Goal: Task Accomplishment & Management: Use online tool/utility

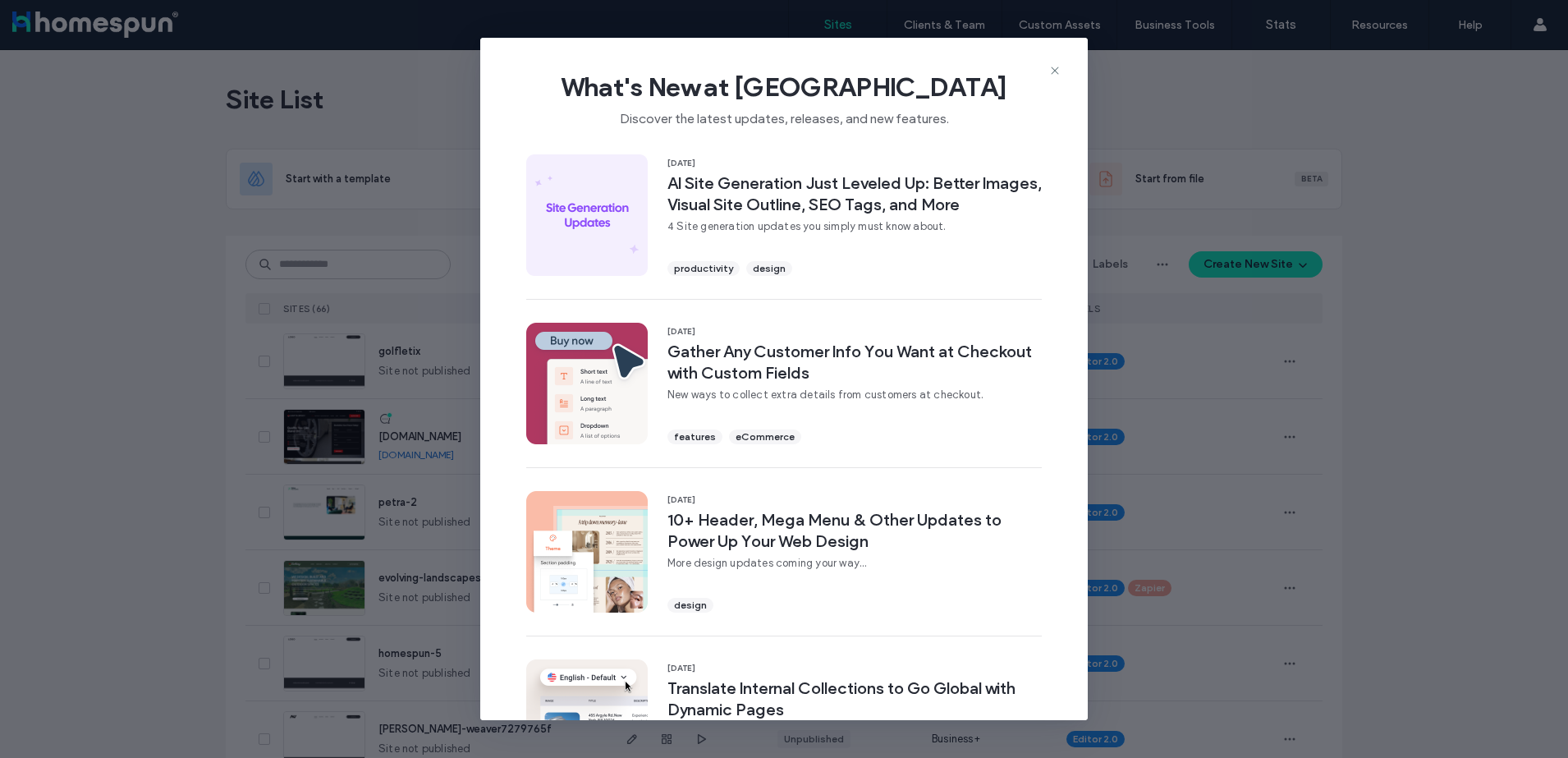
click at [1060, 72] on icon at bounding box center [1054, 70] width 13 height 13
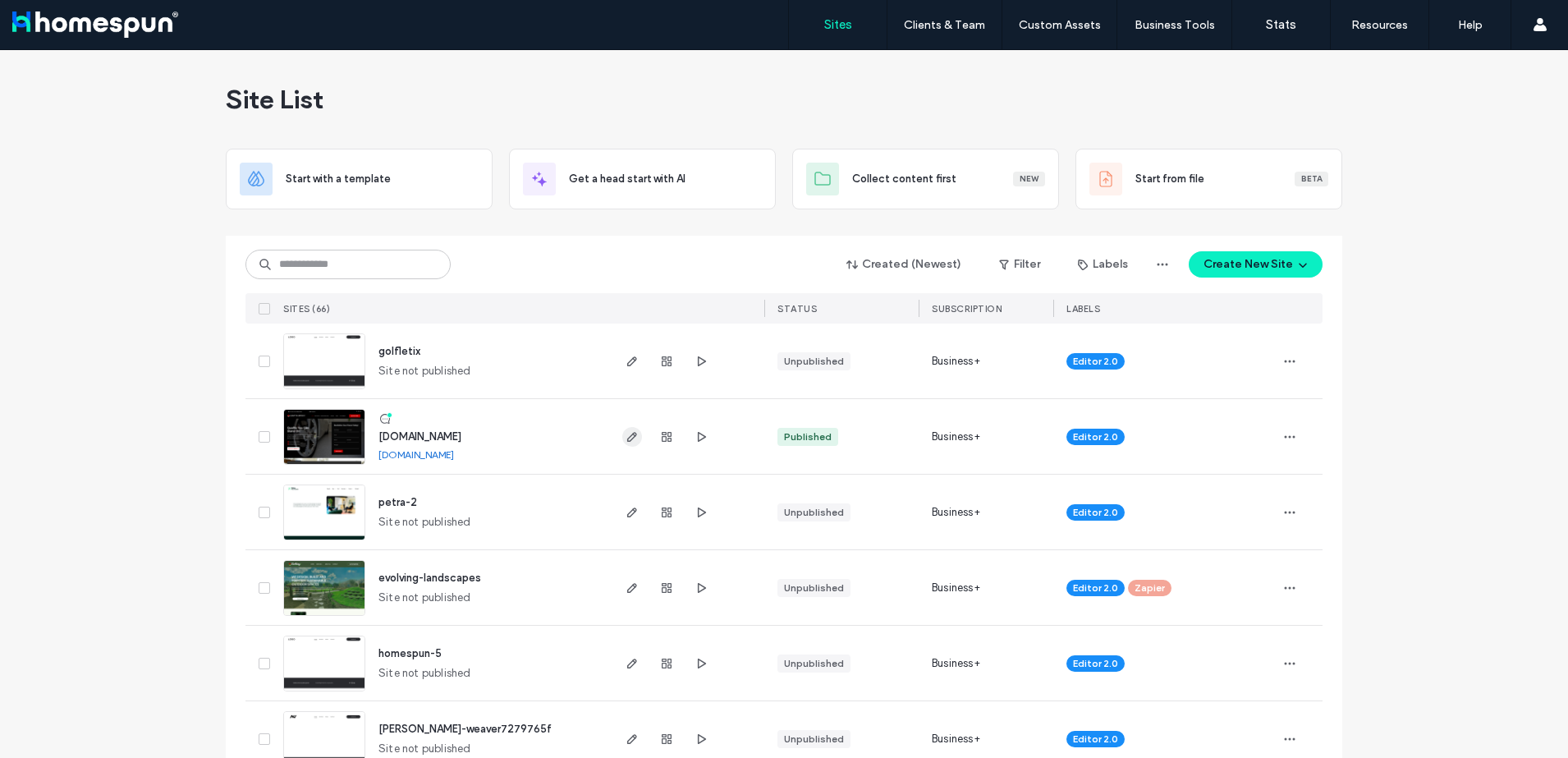
click at [628, 434] on use "button" at bounding box center [633, 437] width 10 height 10
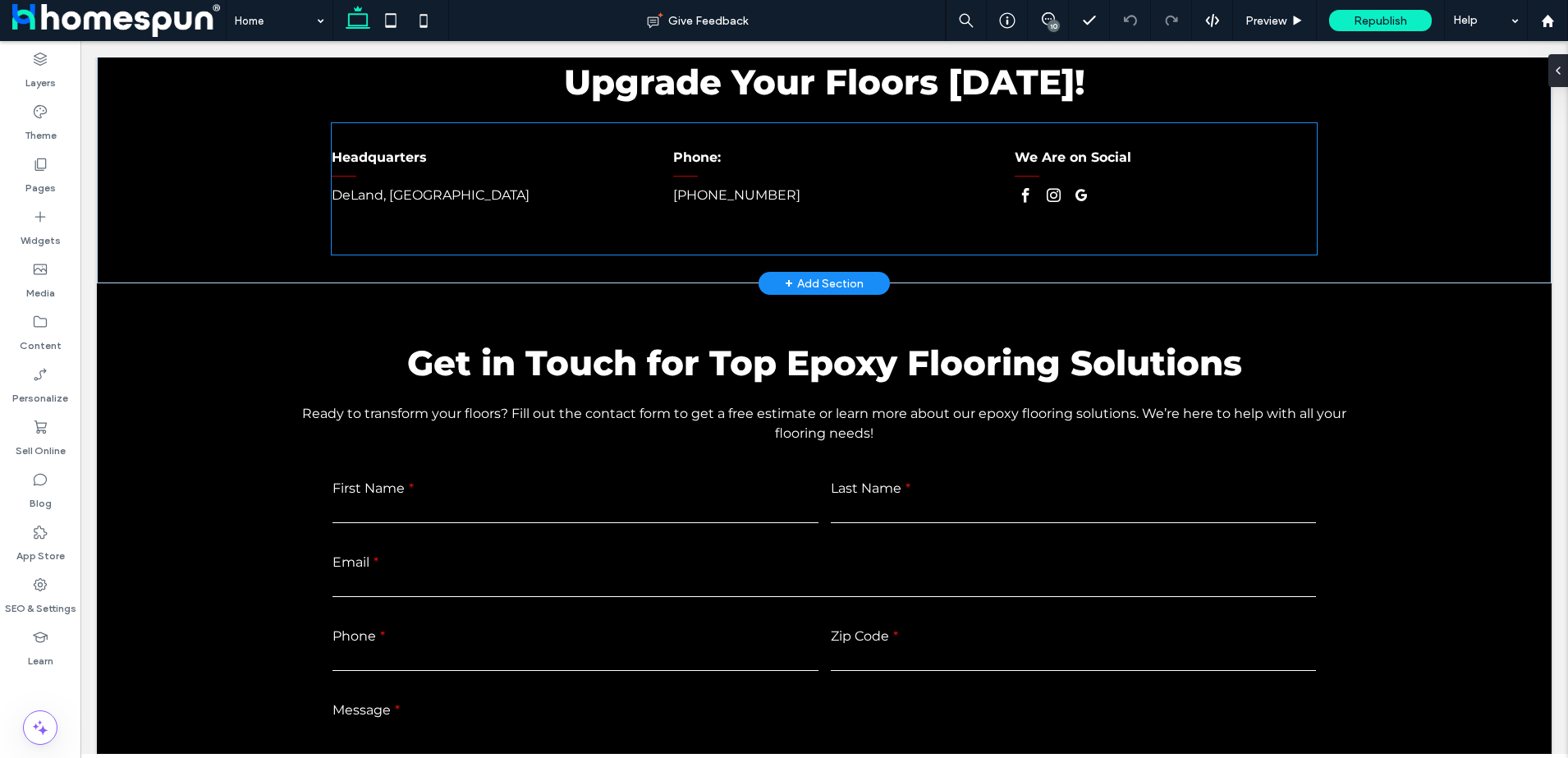
scroll to position [9111, 0]
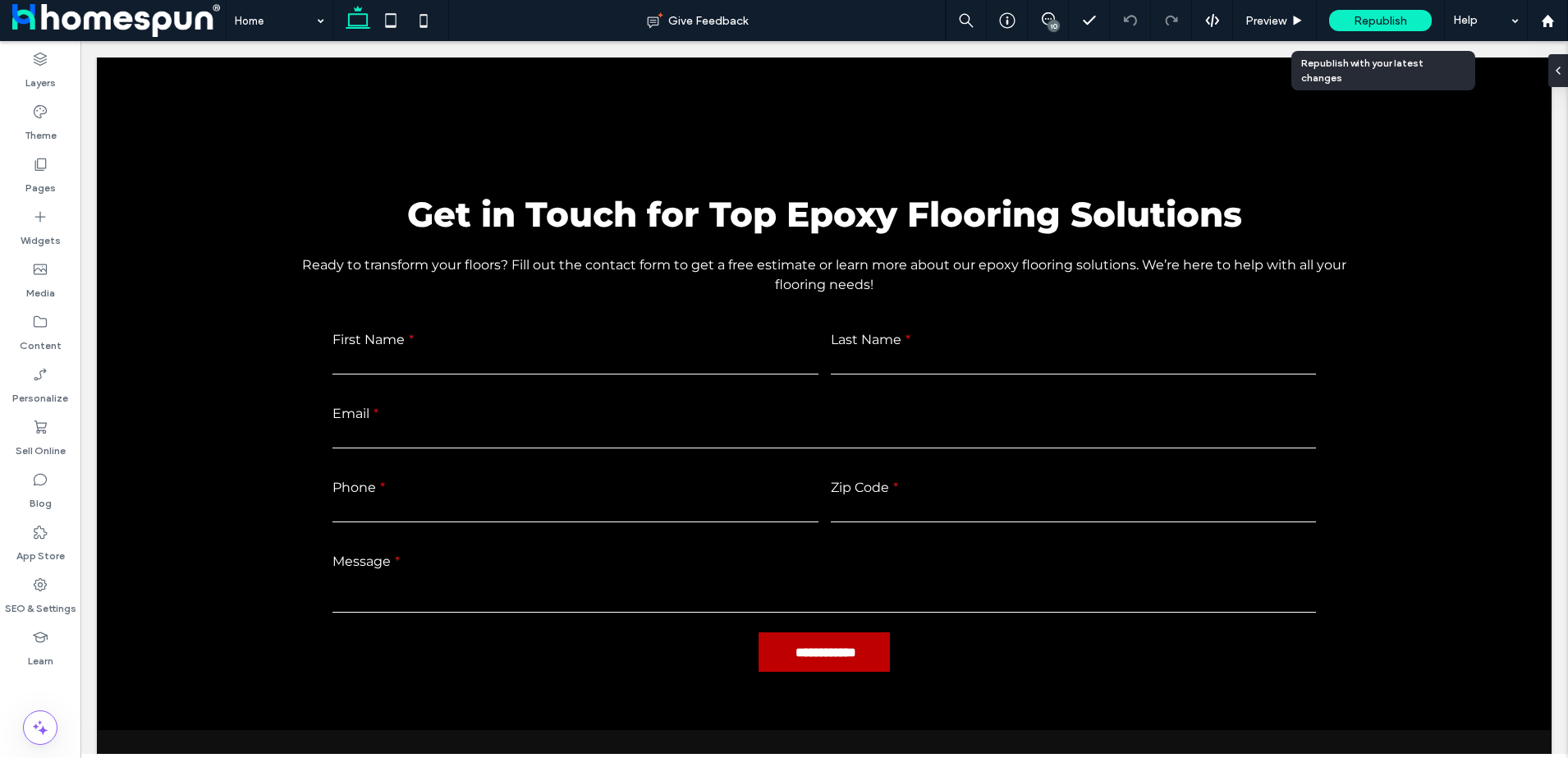
click at [1399, 25] on span "Republish" at bounding box center [1380, 21] width 53 height 14
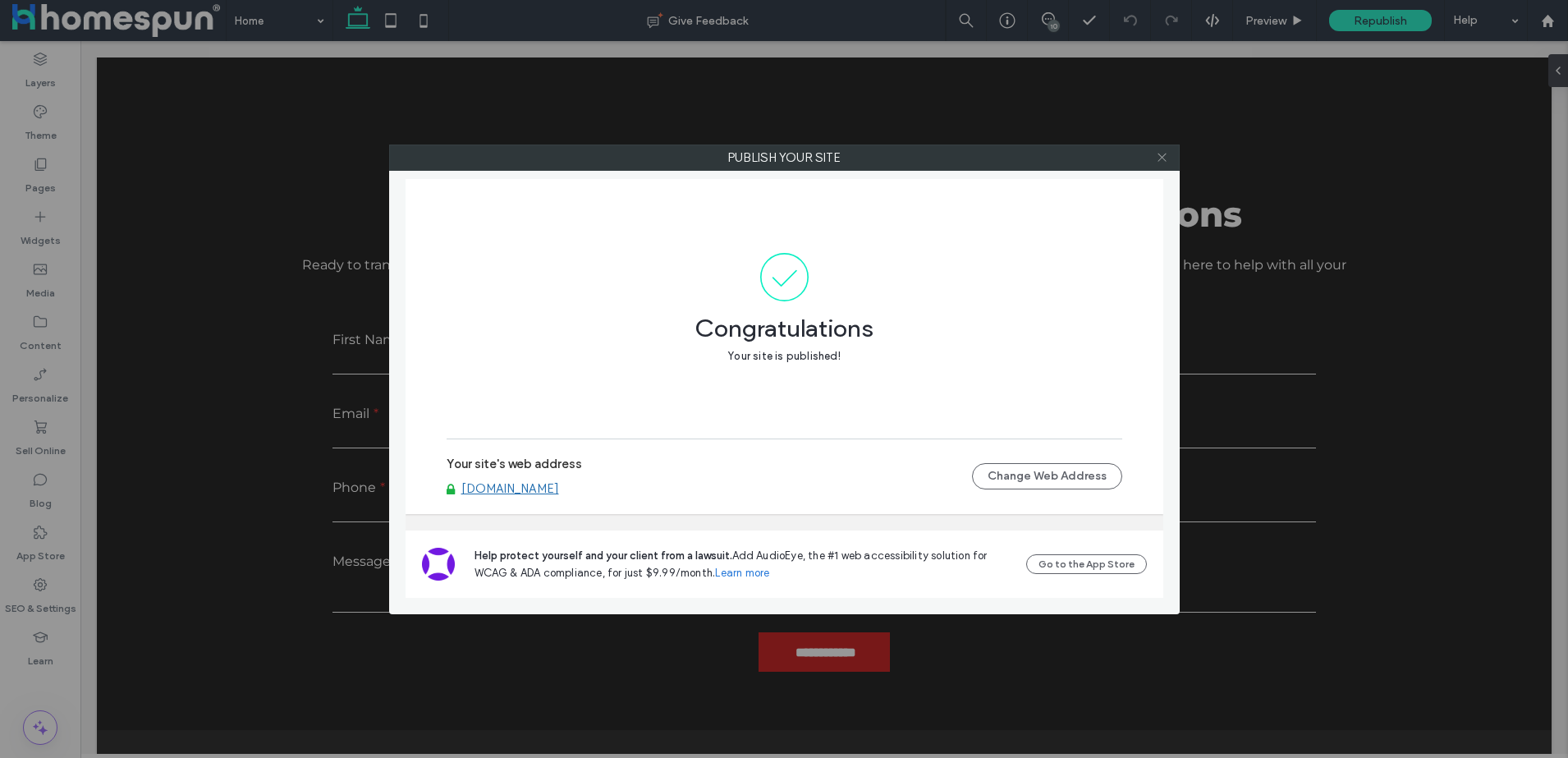
click at [1157, 155] on icon at bounding box center [1162, 157] width 12 height 12
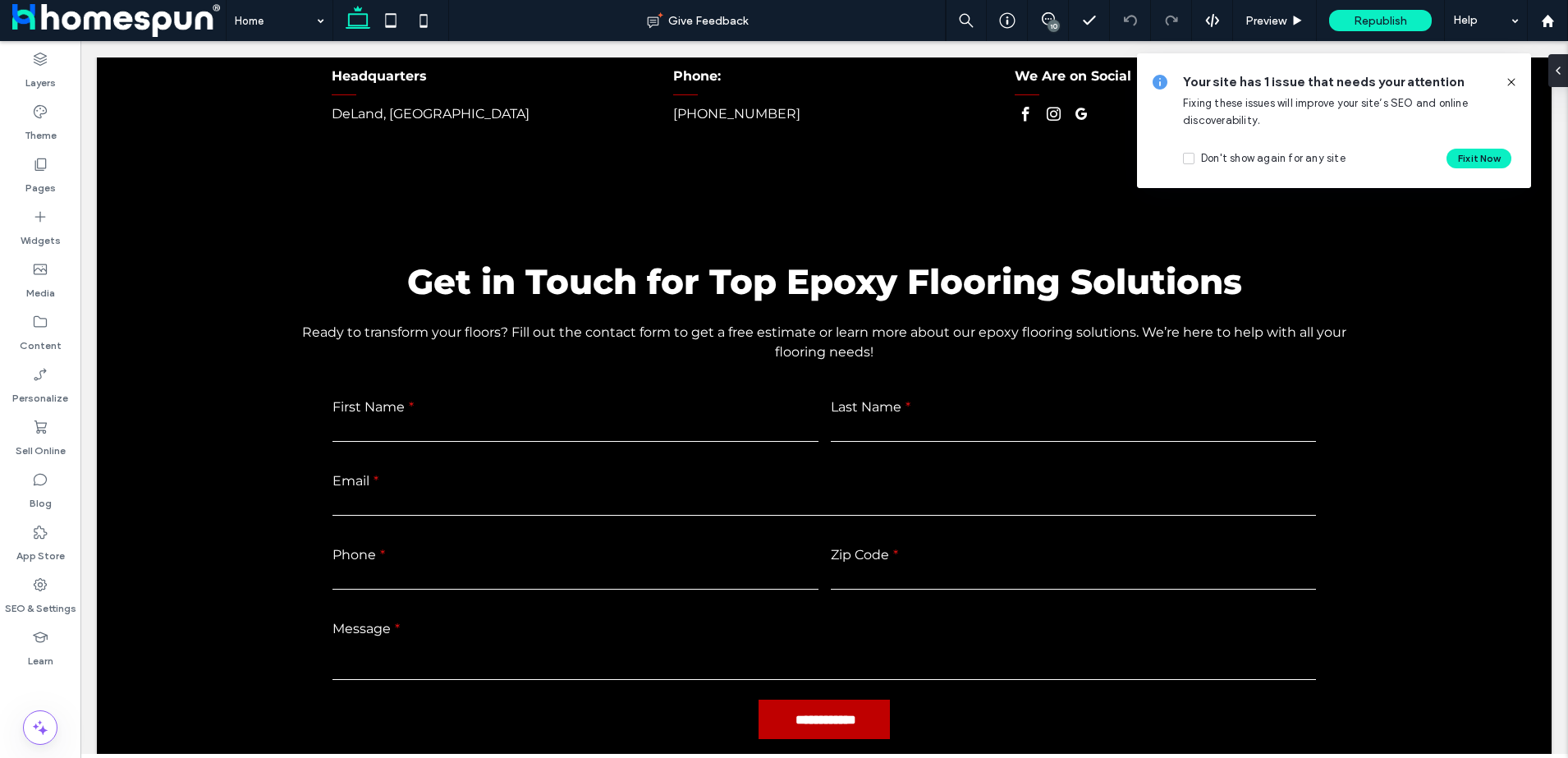
scroll to position [9008, 0]
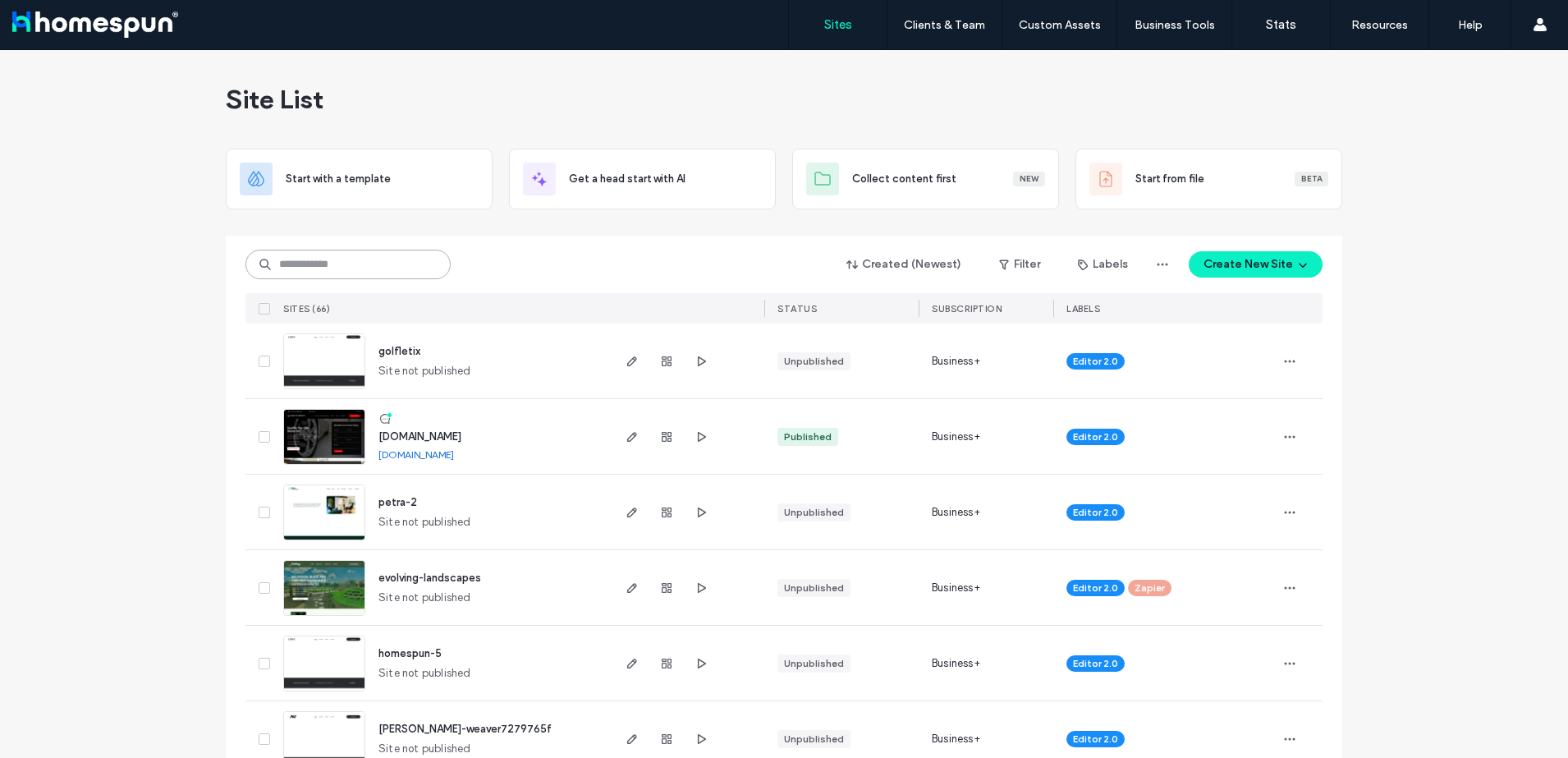
click at [366, 270] on input at bounding box center [348, 265] width 205 height 30
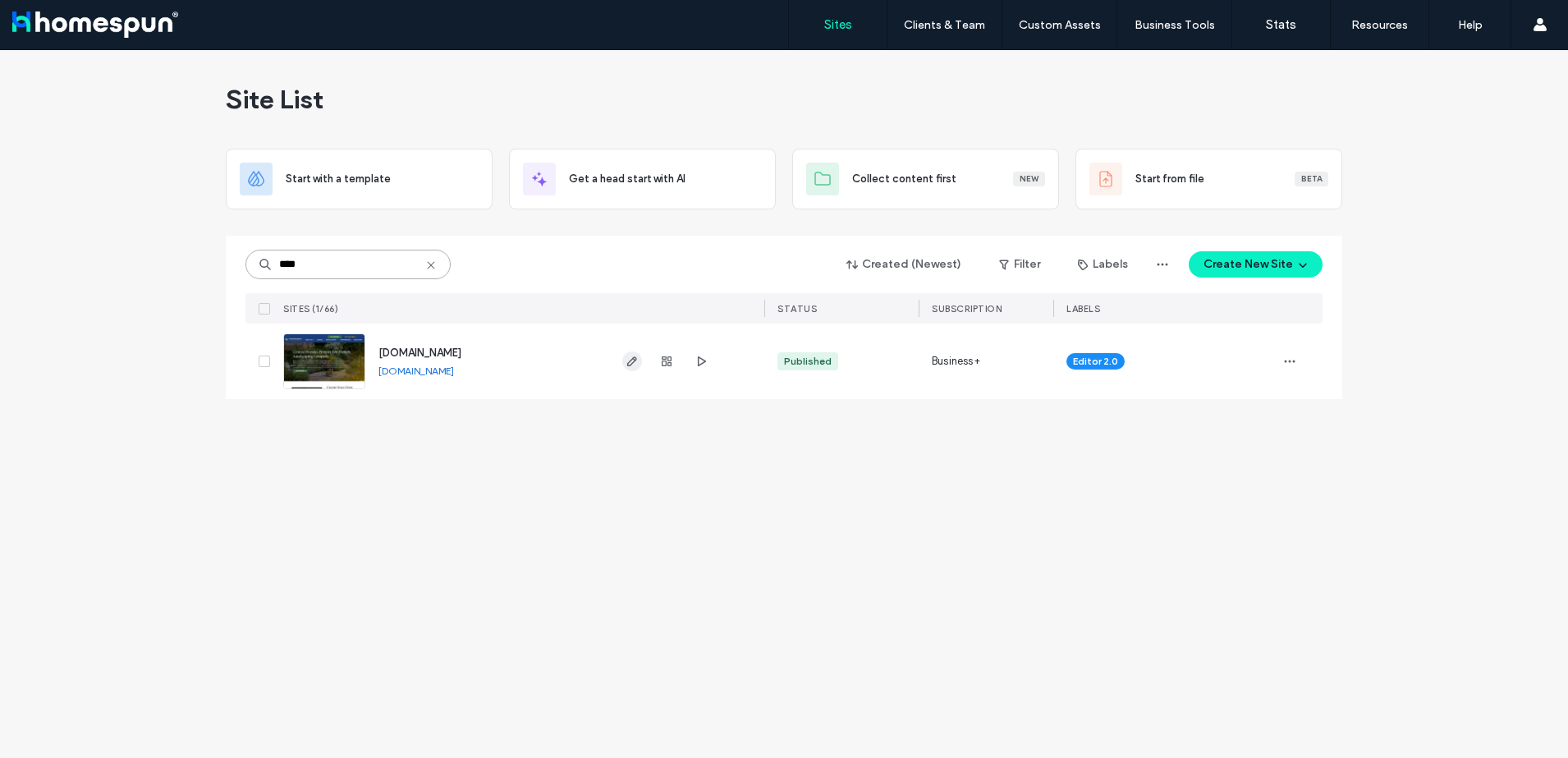
type input "****"
click at [639, 357] on span "button" at bounding box center [633, 362] width 20 height 20
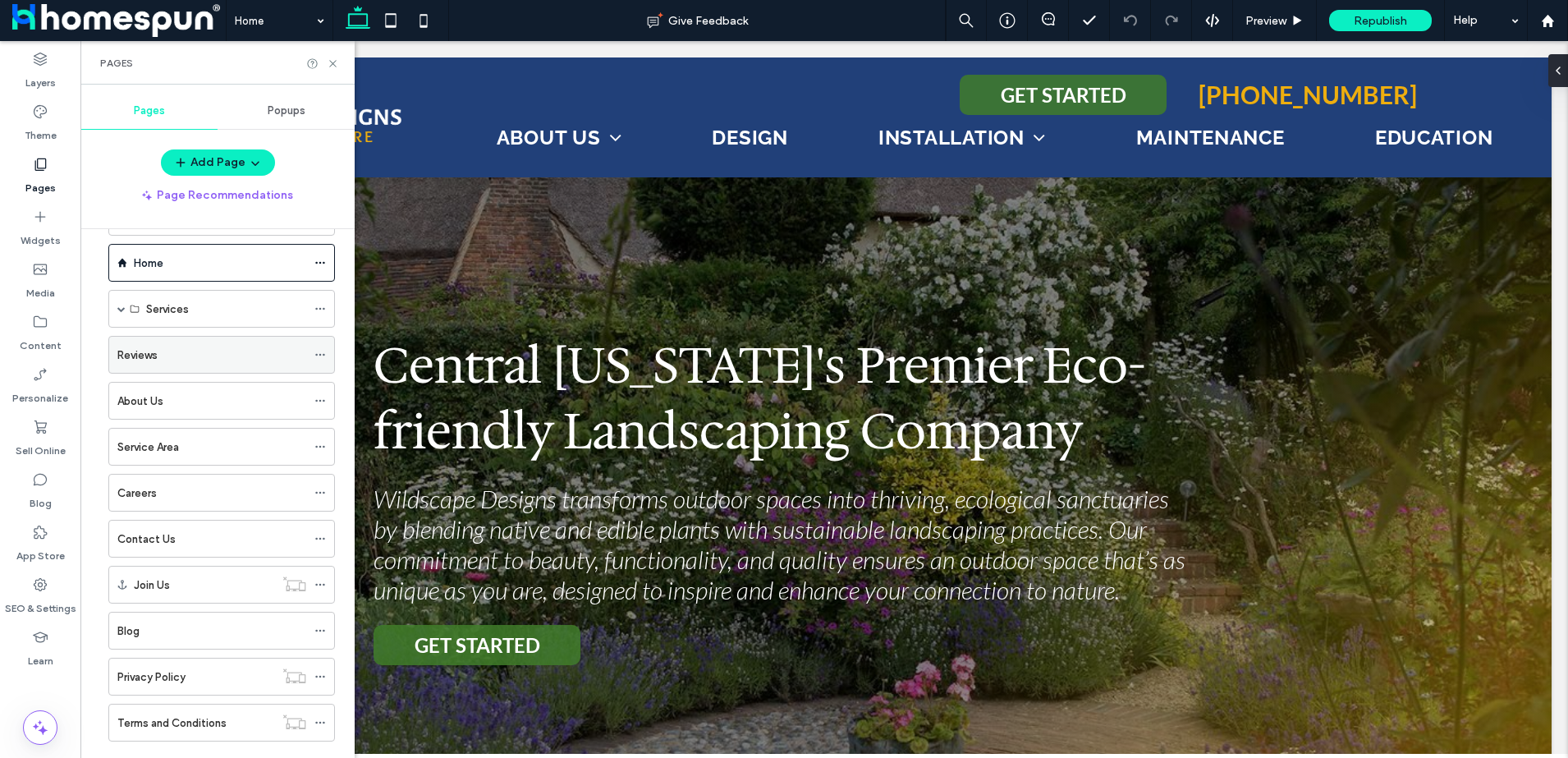
scroll to position [92, 0]
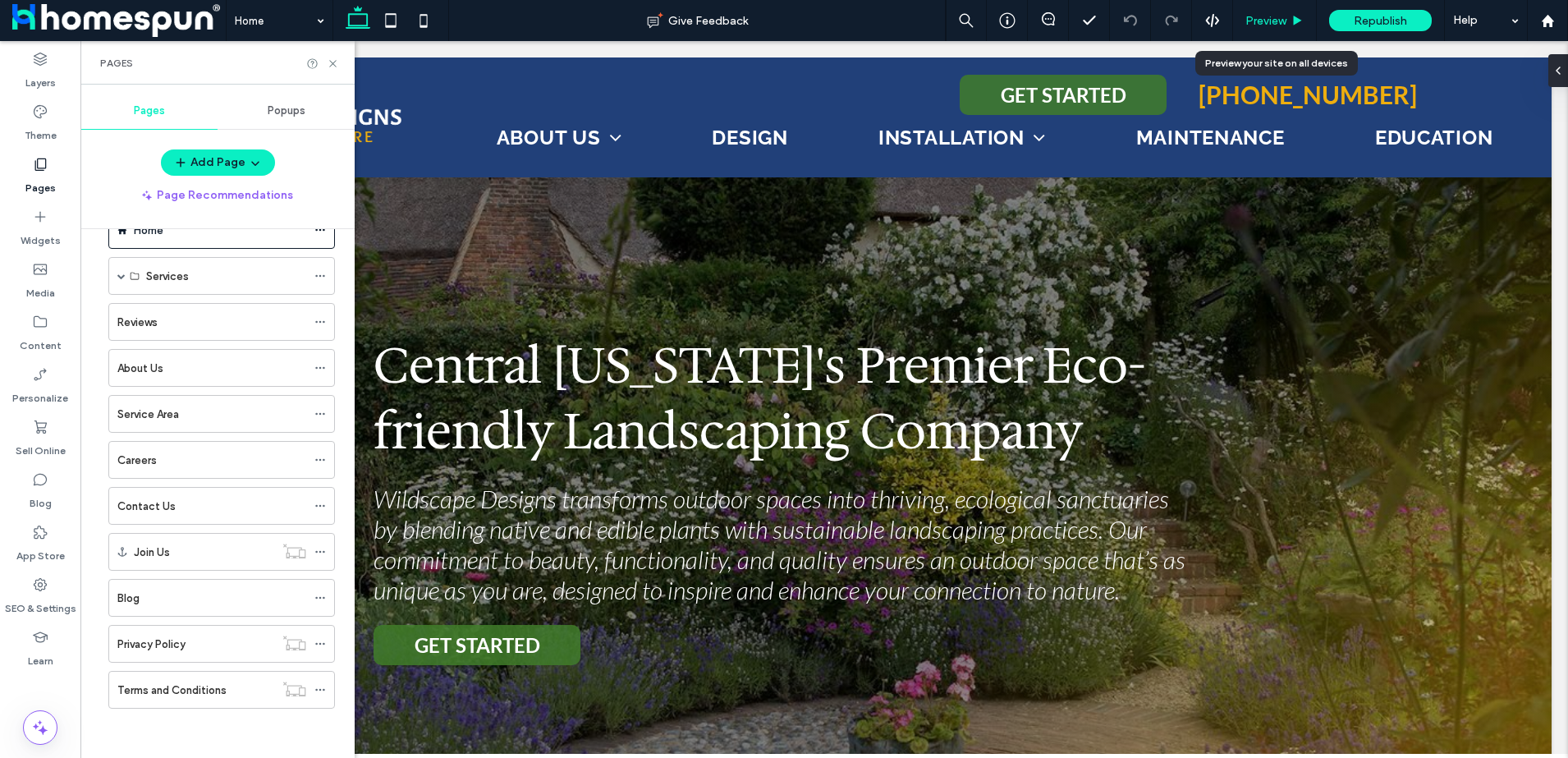
click at [1274, 12] on div "Preview" at bounding box center [1275, 20] width 84 height 41
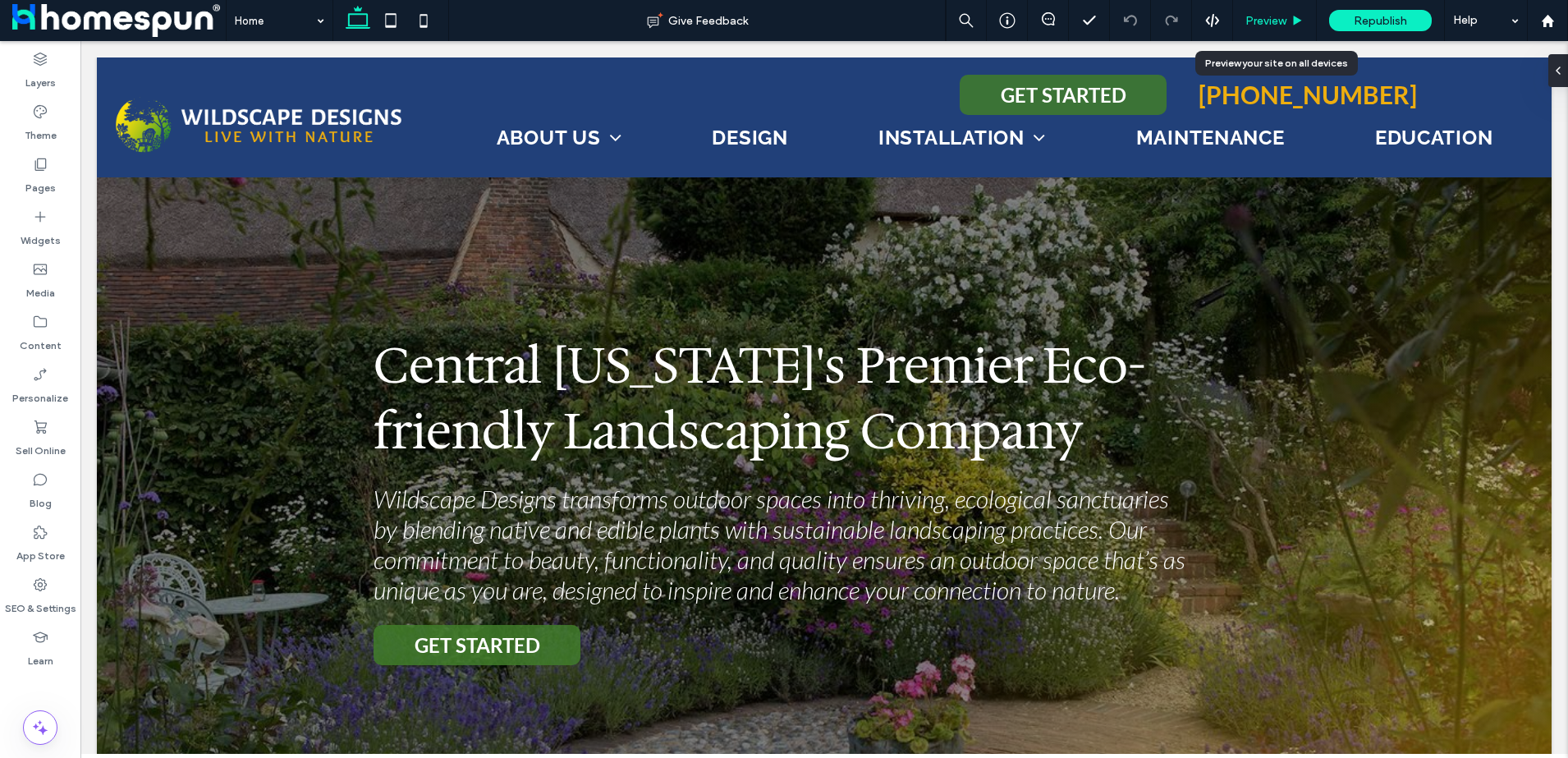
click at [1274, 22] on span "Preview" at bounding box center [1265, 21] width 41 height 14
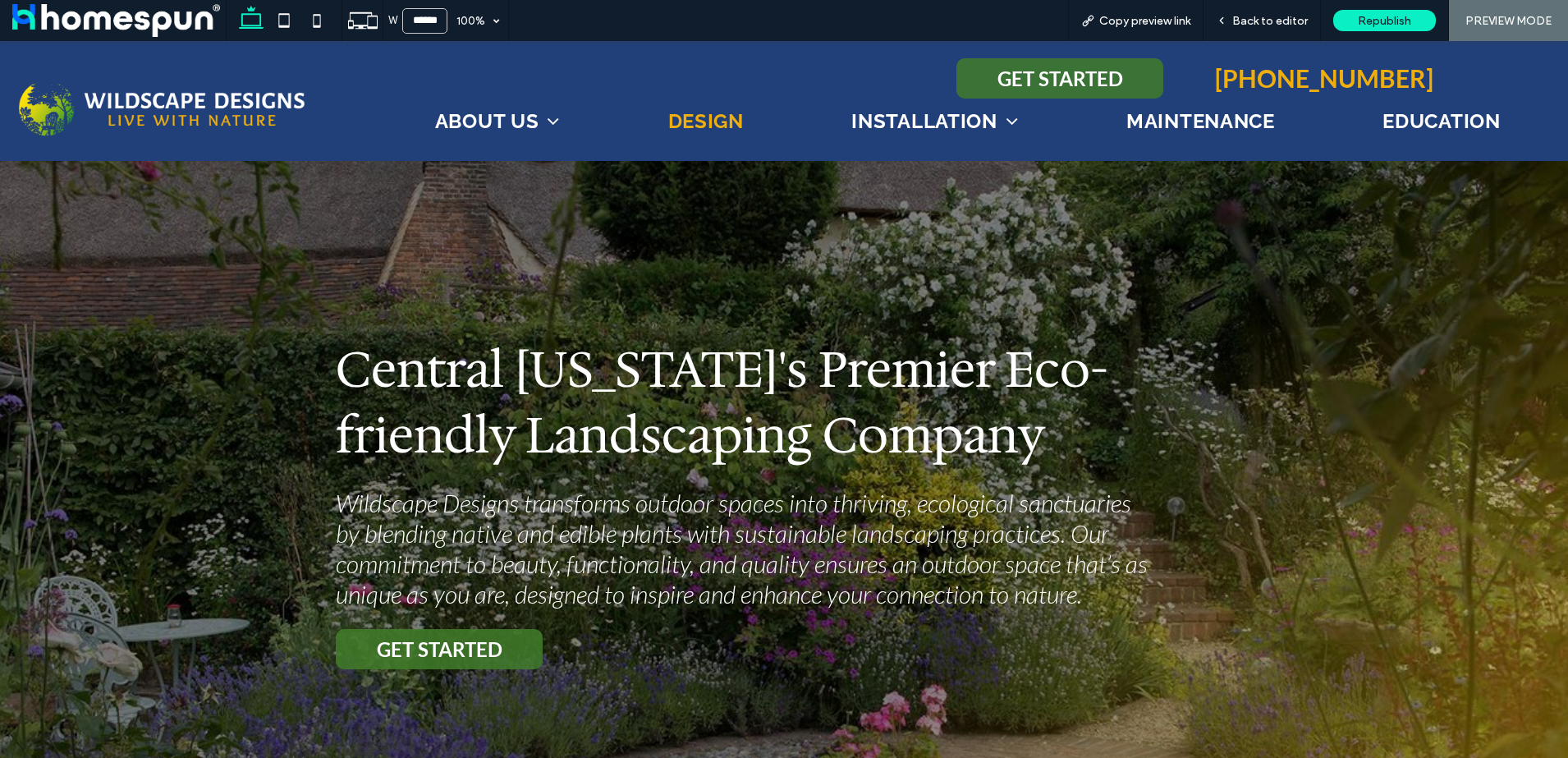
click at [711, 131] on span "Design" at bounding box center [707, 121] width 76 height 24
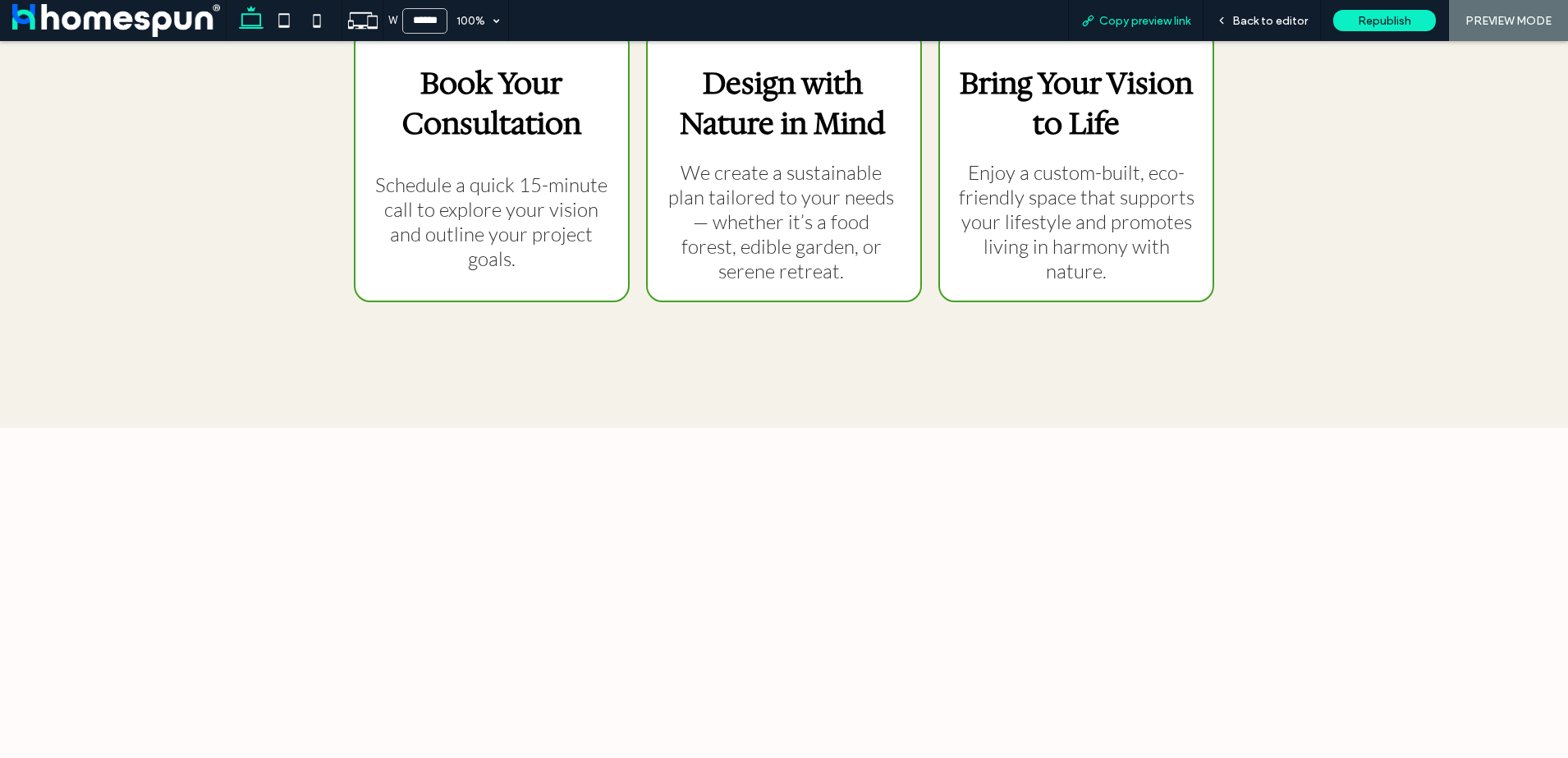
scroll to position [2567, 0]
